Goal: Check status: Check status

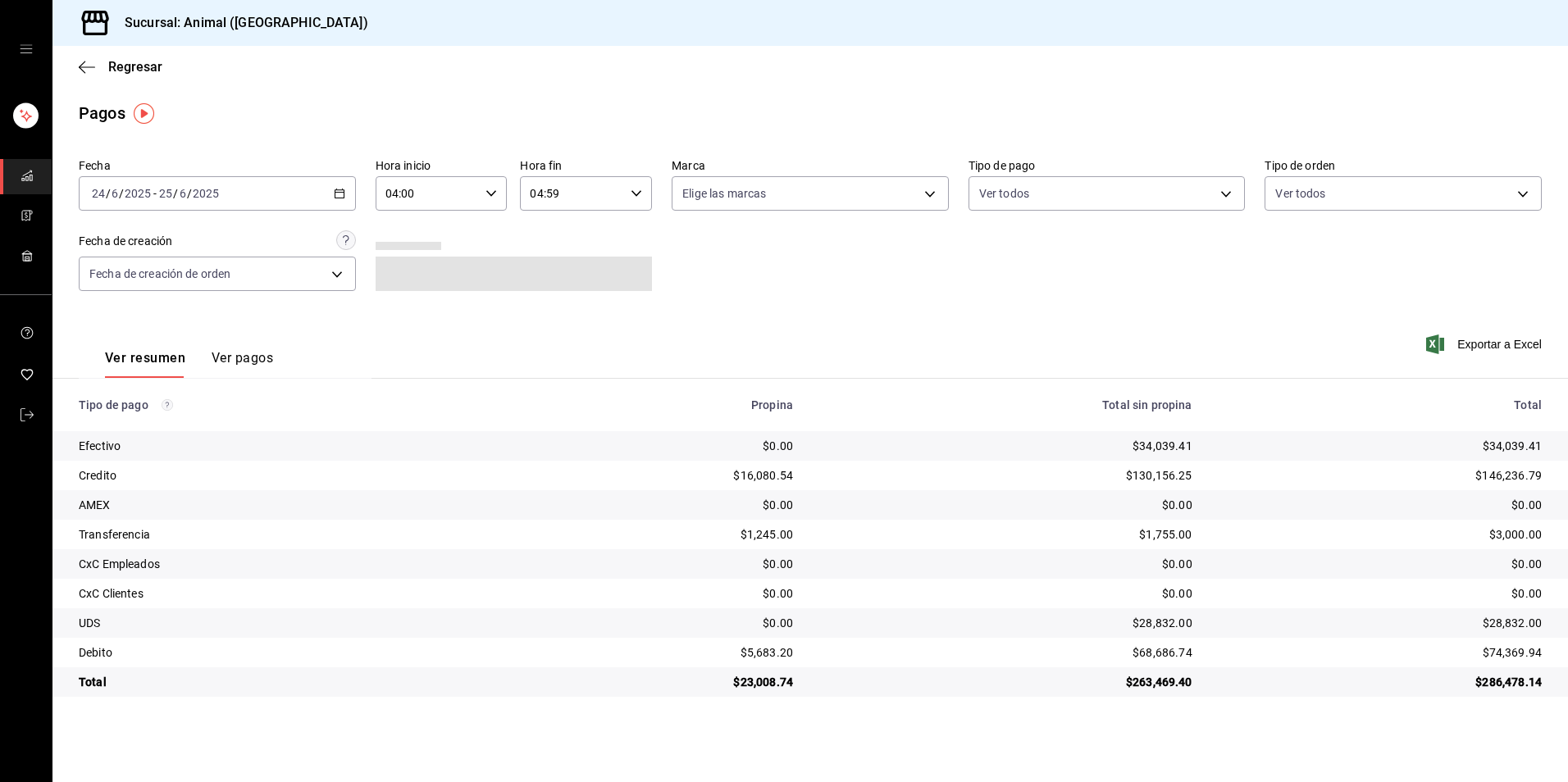
click at [334, 183] on div "[DATE] [DATE] - [DATE] [DATE]" at bounding box center [217, 193] width 277 height 34
click at [159, 257] on li "Hoy" at bounding box center [156, 243] width 154 height 37
type input "00:00"
type input "23:59"
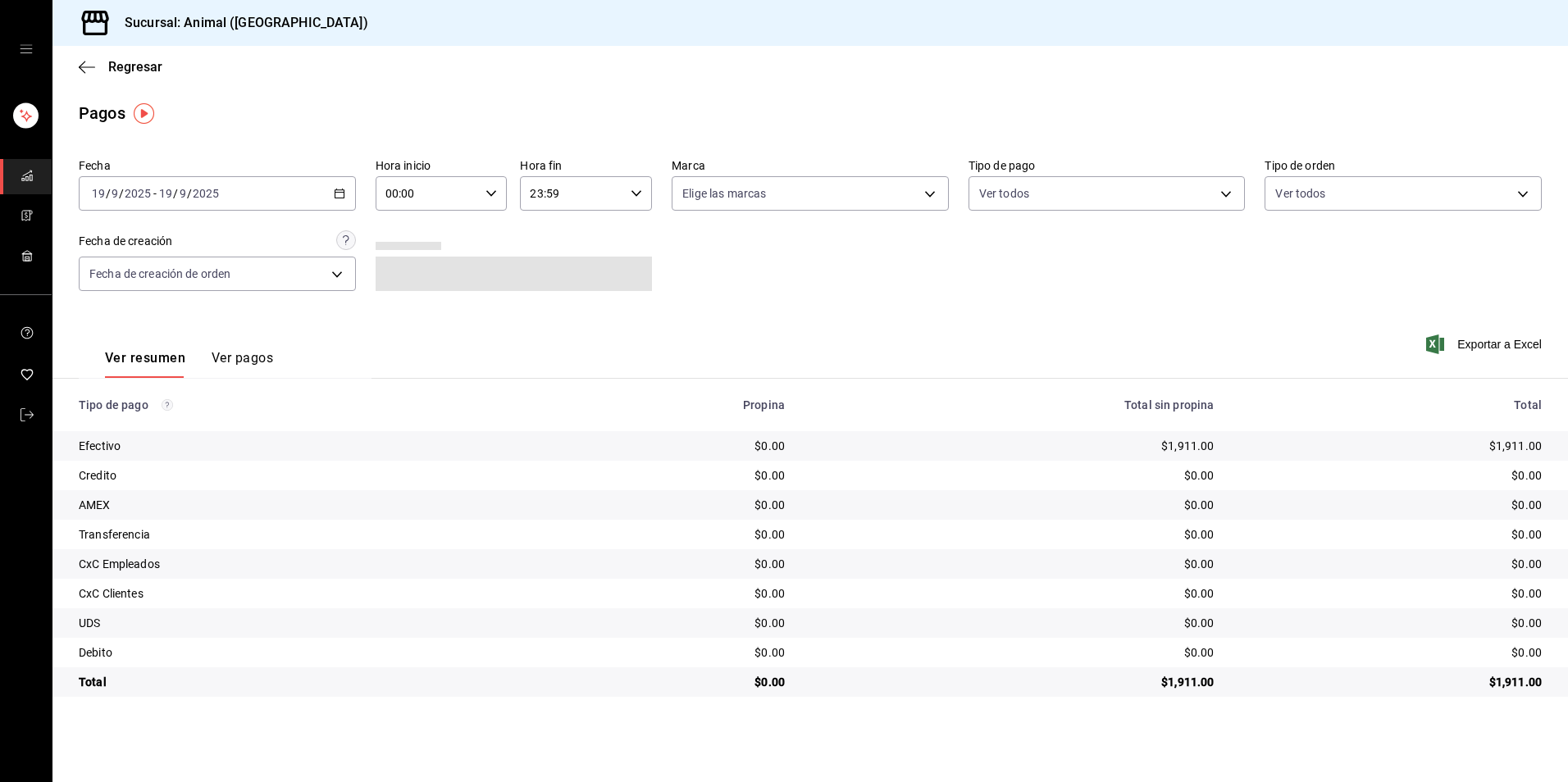
click at [454, 194] on input "00:00" at bounding box center [427, 193] width 104 height 33
click at [404, 299] on button "04" at bounding box center [407, 310] width 60 height 33
type input "04:00"
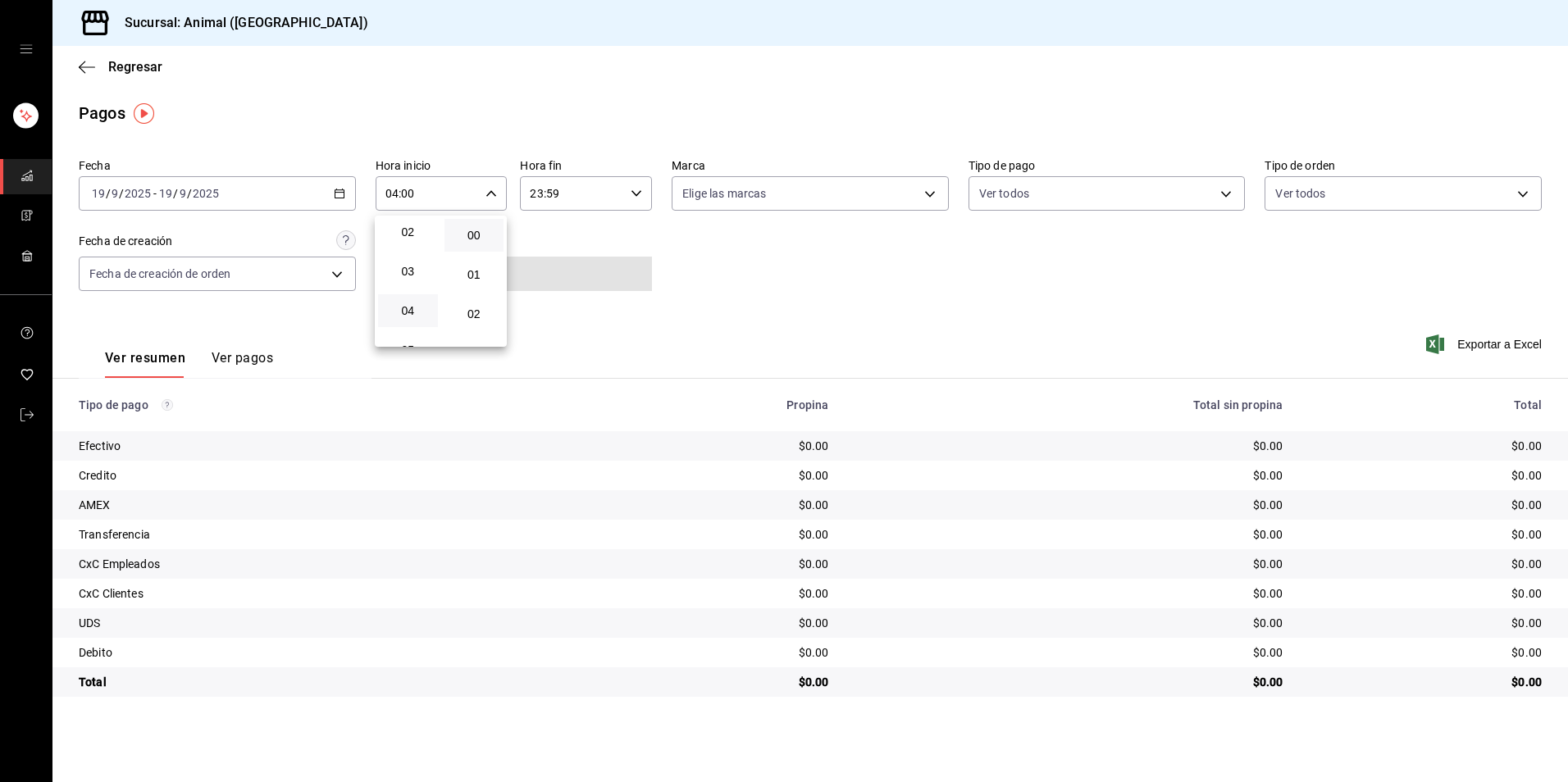
click at [1052, 190] on div at bounding box center [784, 391] width 1568 height 782
click at [1052, 206] on body "Sucursal: Animal (Tijuana) Regresar Pagos Fecha [DATE] [DATE] - [DATE] [DATE] H…" at bounding box center [784, 391] width 1568 height 782
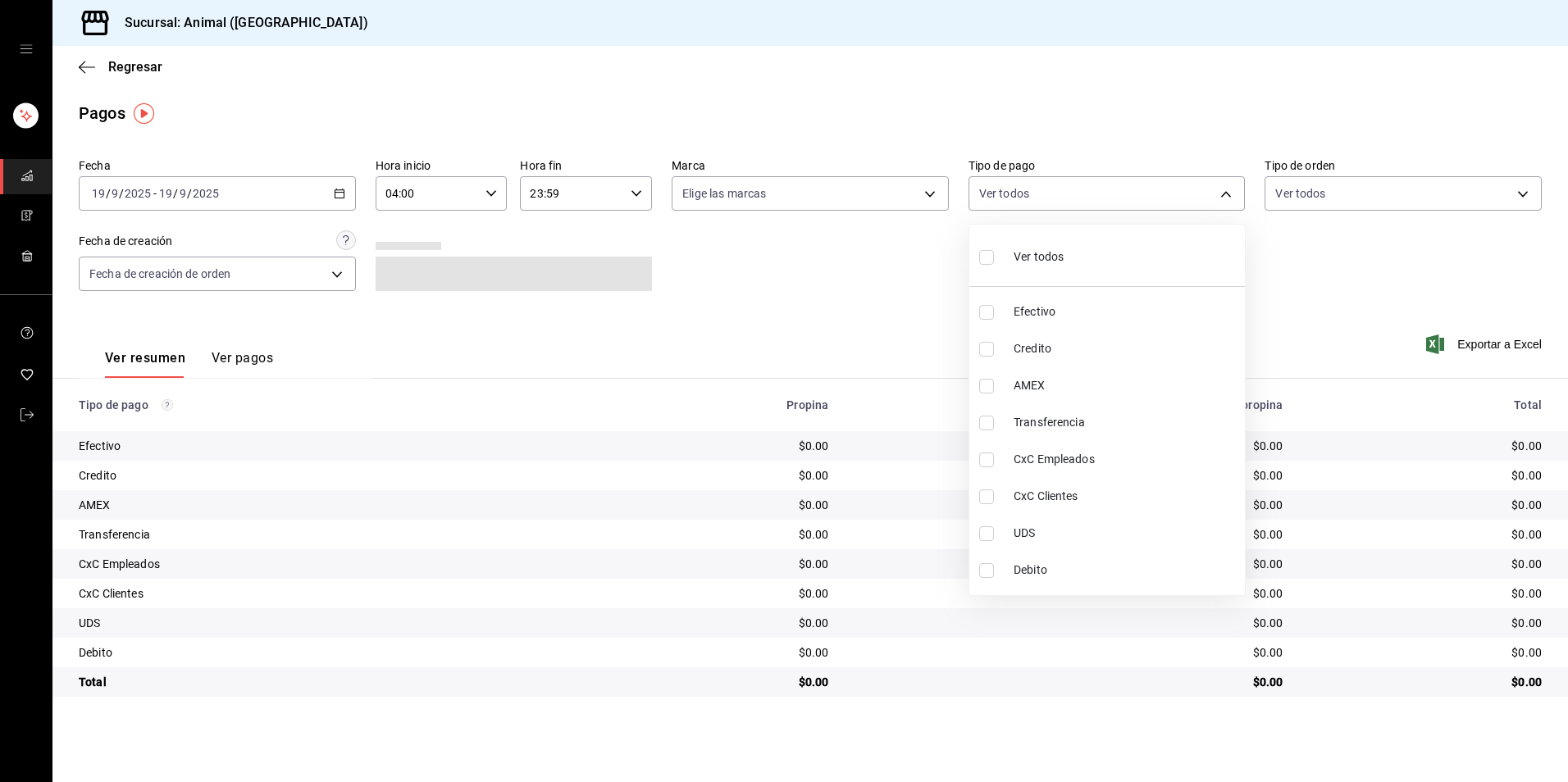
click at [877, 299] on div at bounding box center [784, 391] width 1568 height 782
